Goal: Use online tool/utility: Utilize a website feature to perform a specific function

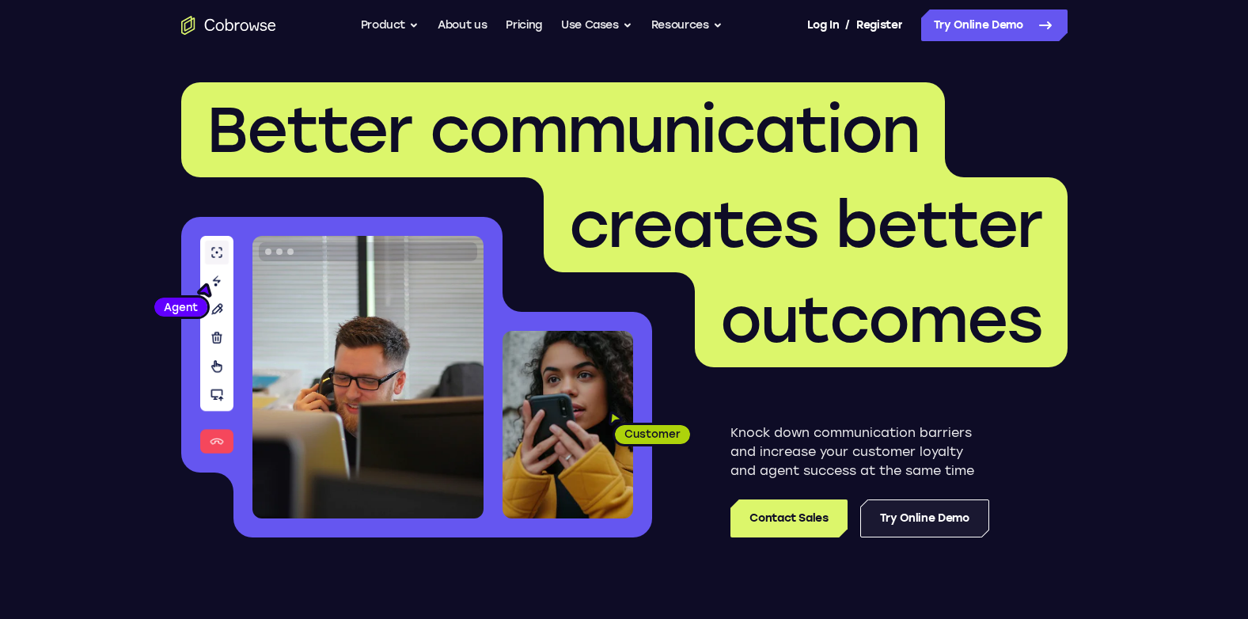
click at [928, 513] on link "Try Online Demo" at bounding box center [924, 518] width 129 height 38
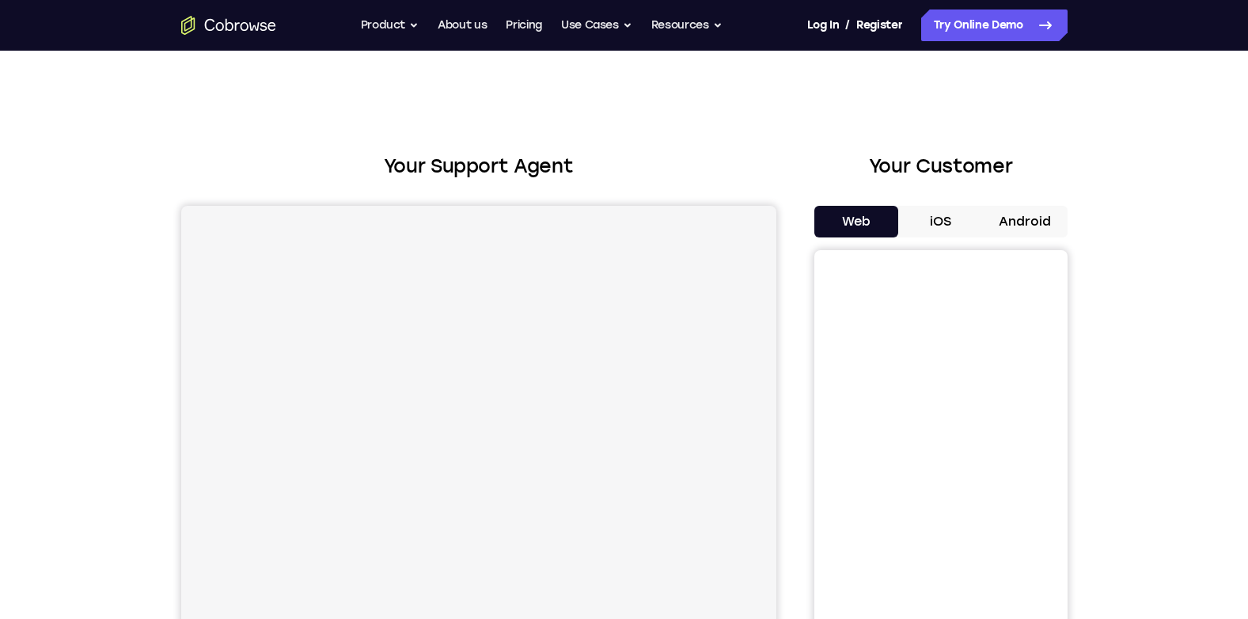
click at [1001, 222] on button "Android" at bounding box center [1025, 222] width 85 height 32
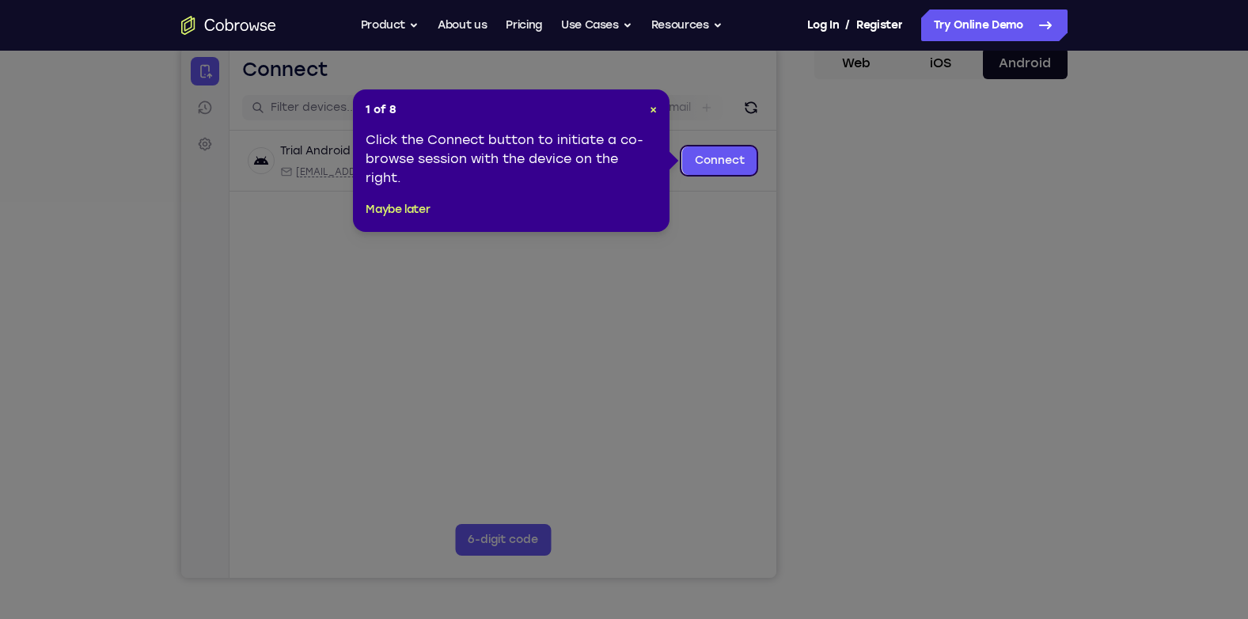
click at [982, 467] on icon at bounding box center [630, 309] width 1260 height 619
drag, startPoint x: 652, startPoint y: 105, endPoint x: 479, endPoint y: 59, distance: 179.3
click at [652, 105] on span "×" at bounding box center [653, 109] width 7 height 13
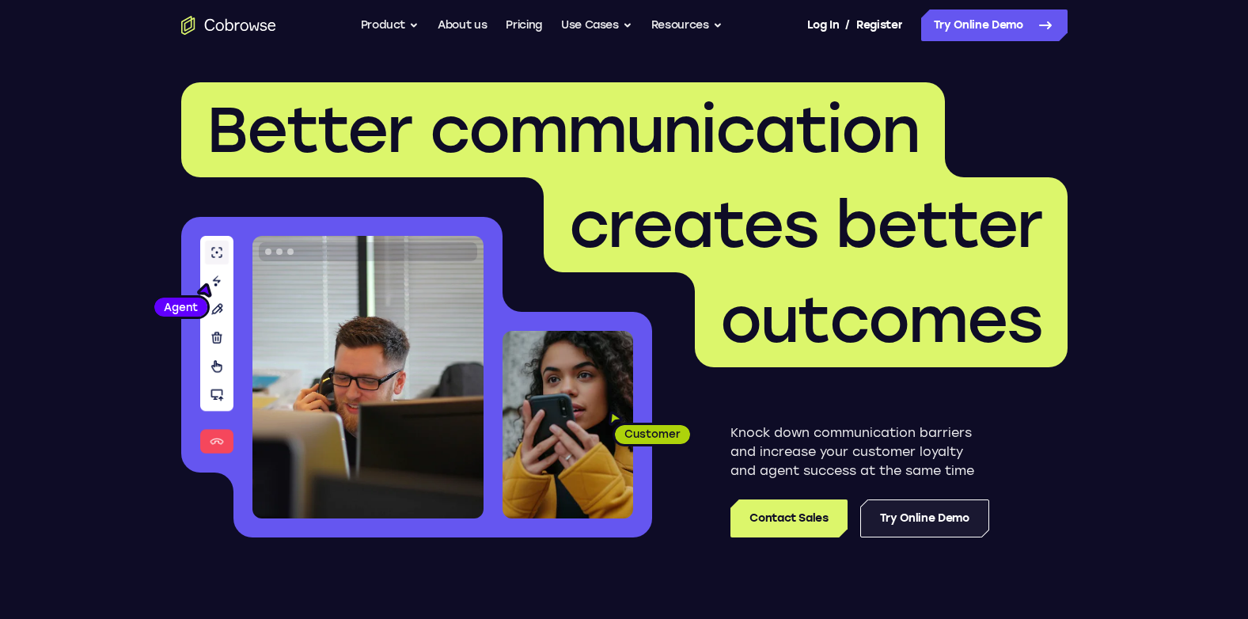
click at [959, 526] on link "Try Online Demo" at bounding box center [924, 518] width 129 height 38
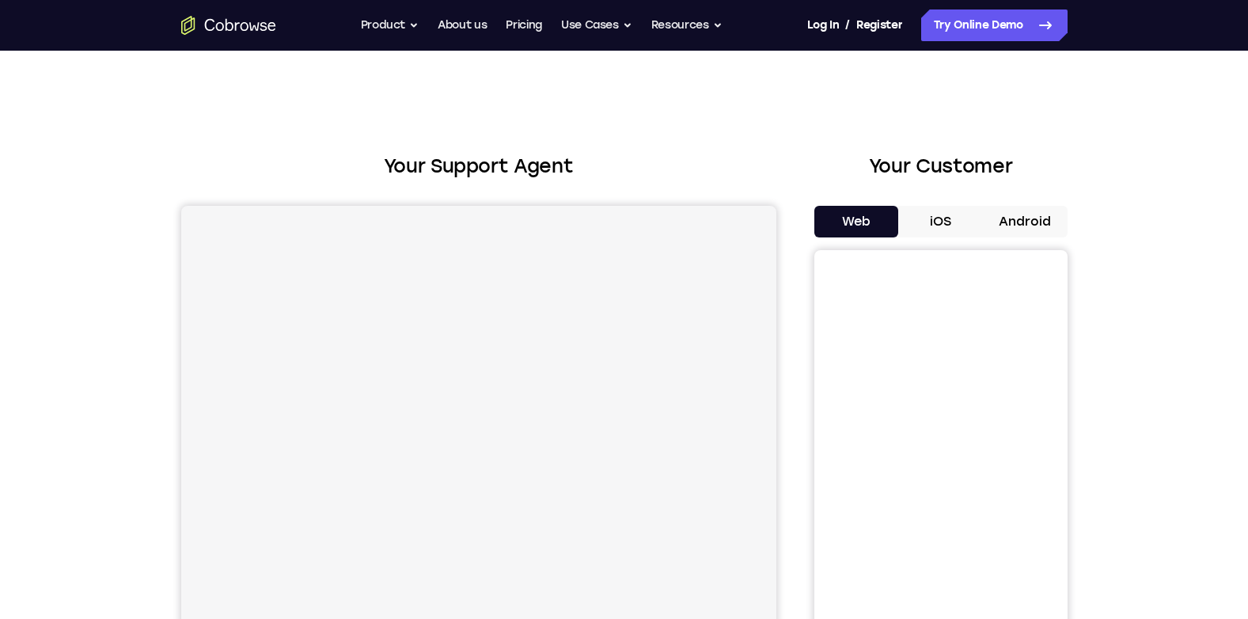
click at [1011, 161] on h2 "Your Customer" at bounding box center [940, 166] width 253 height 28
click at [1018, 234] on button "Android" at bounding box center [1025, 222] width 85 height 32
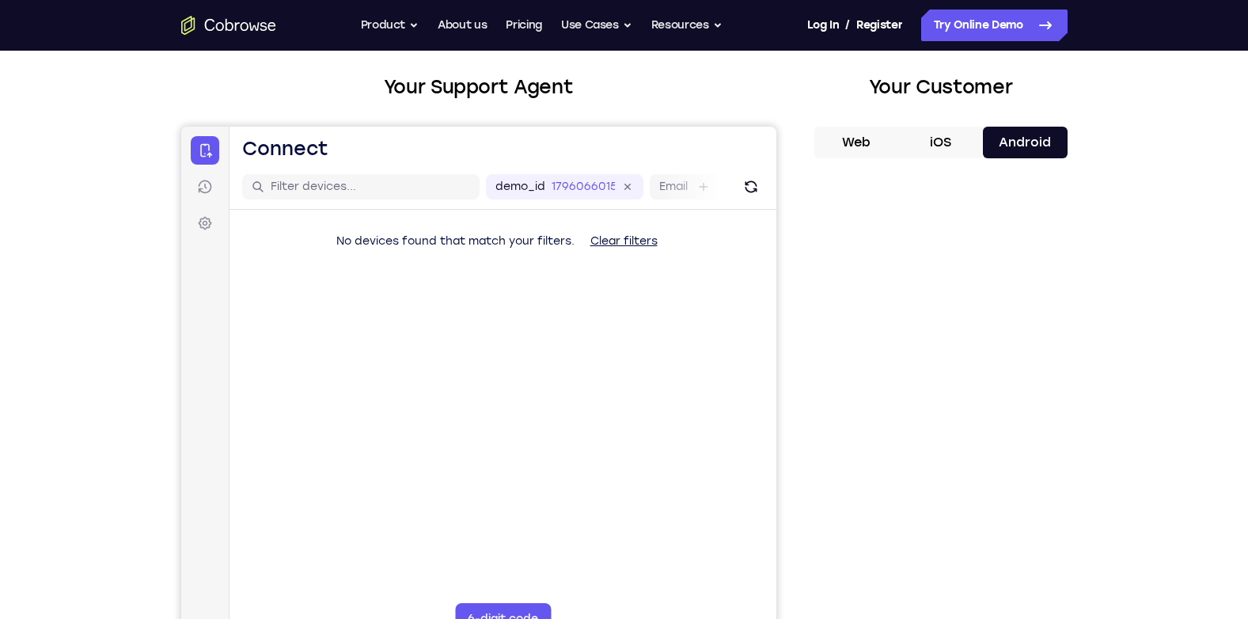
scroll to position [158, 0]
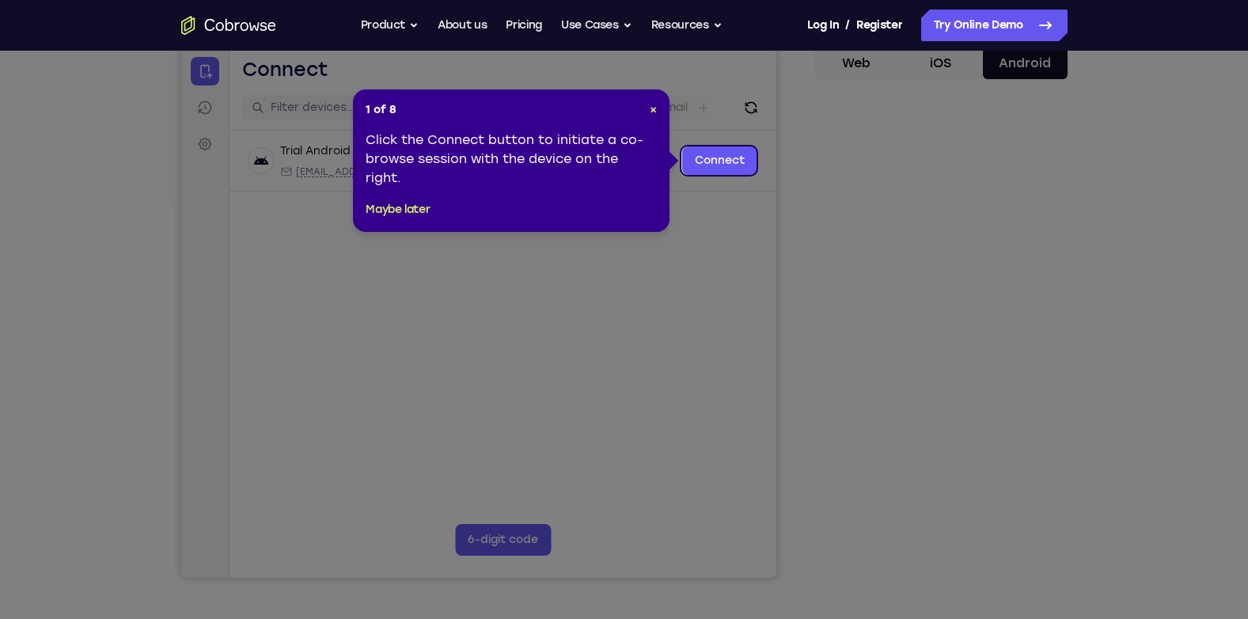
click at [738, 279] on icon at bounding box center [630, 309] width 1260 height 619
click at [926, 167] on icon at bounding box center [630, 309] width 1260 height 619
click at [918, 180] on icon at bounding box center [630, 309] width 1260 height 619
click at [653, 114] on span "×" at bounding box center [653, 109] width 7 height 13
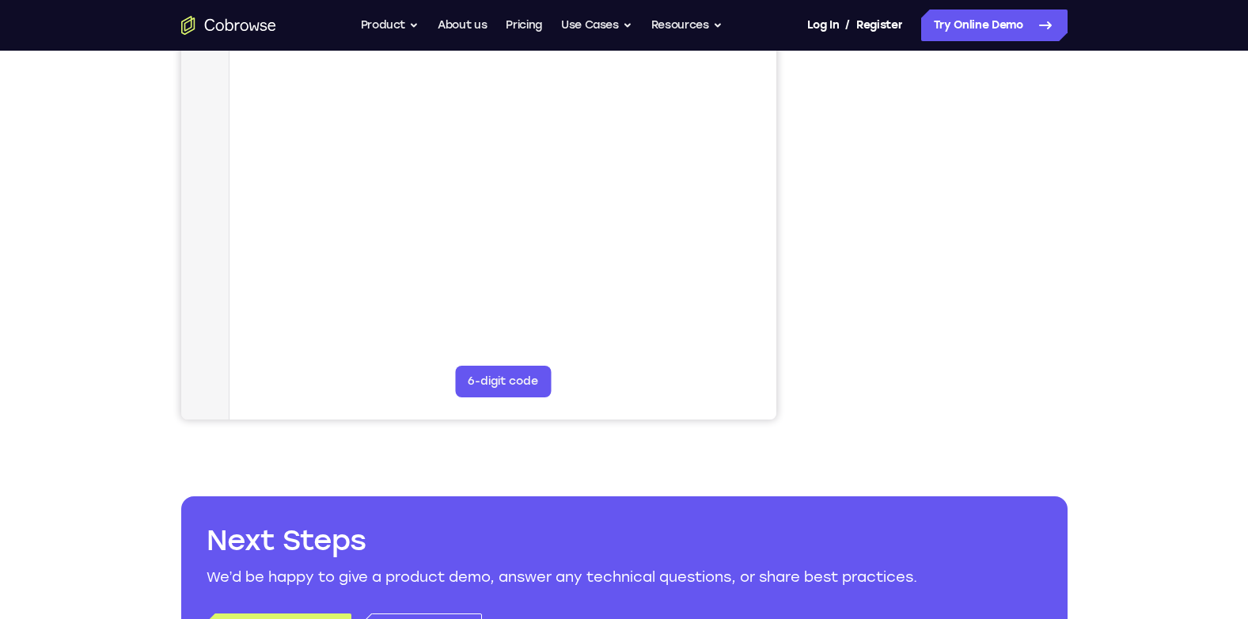
scroll to position [237, 0]
